Goal: Task Accomplishment & Management: Manage account settings

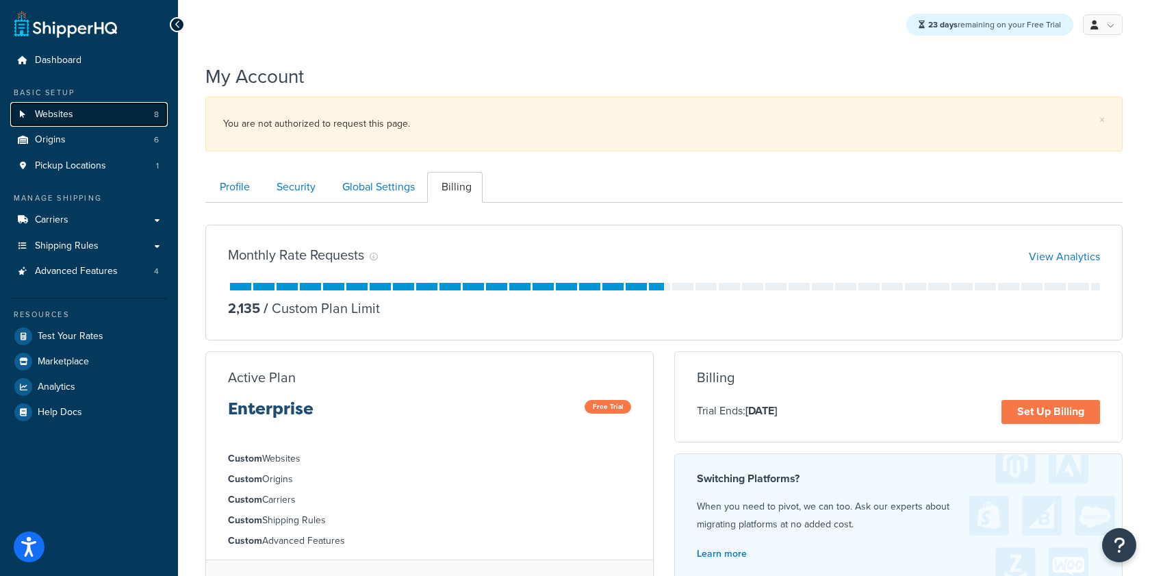
click at [62, 117] on span "Websites" at bounding box center [54, 115] width 38 height 12
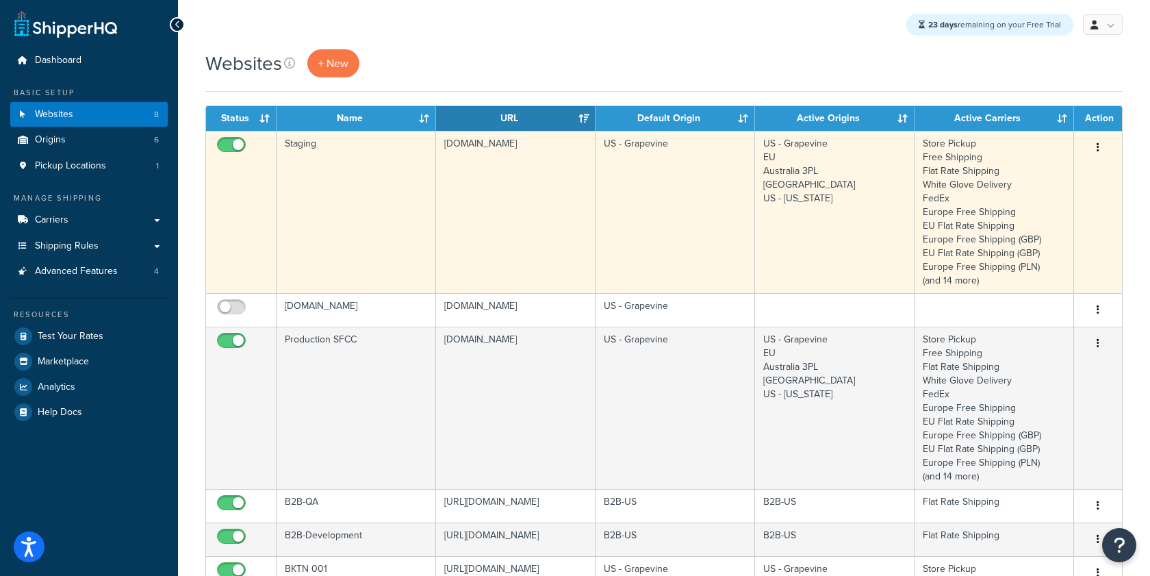
click at [381, 218] on td "Staging" at bounding box center [357, 212] width 160 height 162
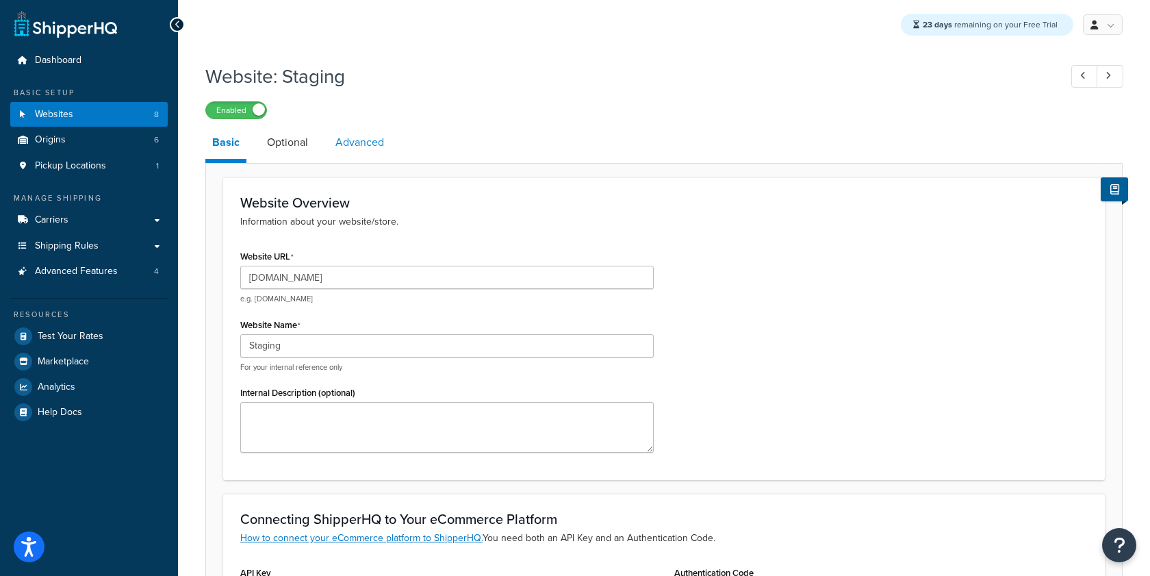
click at [358, 151] on link "Advanced" at bounding box center [360, 142] width 62 height 33
